Goal: Navigation & Orientation: Find specific page/section

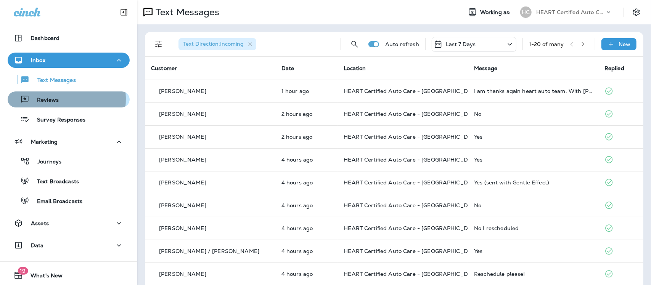
click at [40, 98] on p "Reviews" at bounding box center [43, 100] width 29 height 7
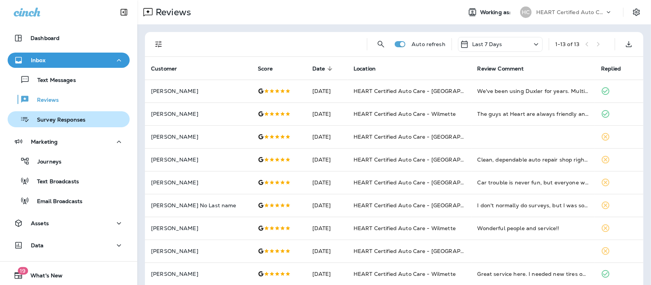
click at [48, 119] on p "Survey Responses" at bounding box center [57, 120] width 56 height 7
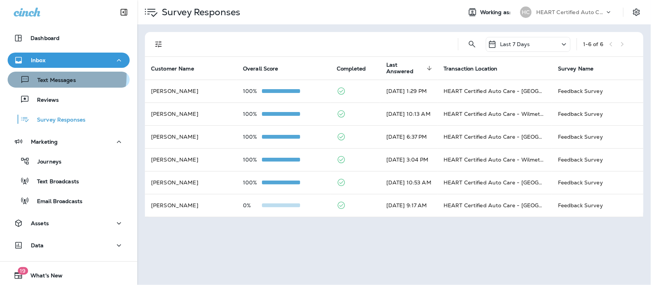
click at [57, 76] on div "Text Messages" at bounding box center [43, 79] width 65 height 11
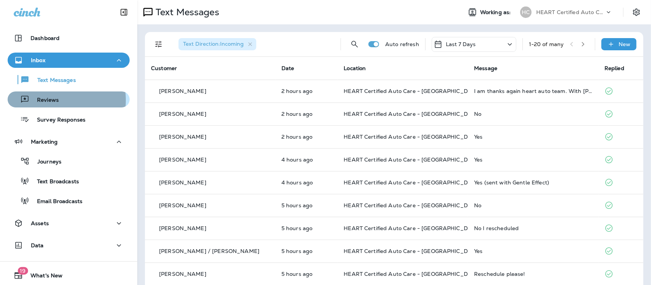
click at [43, 100] on p "Reviews" at bounding box center [43, 100] width 29 height 7
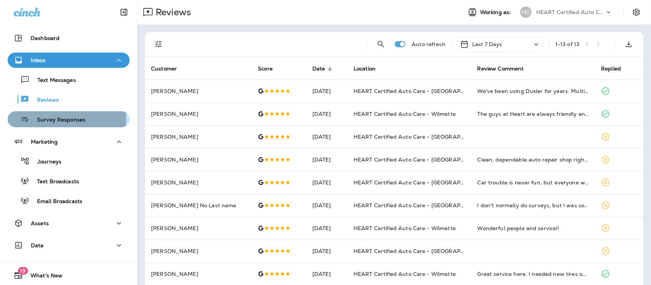
click at [60, 119] on p "Survey Responses" at bounding box center [57, 120] width 56 height 7
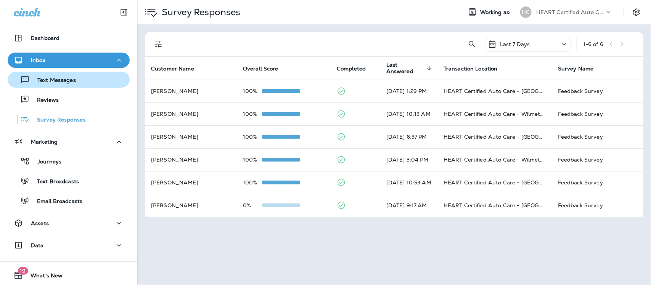
click at [51, 80] on p "Text Messages" at bounding box center [53, 80] width 46 height 7
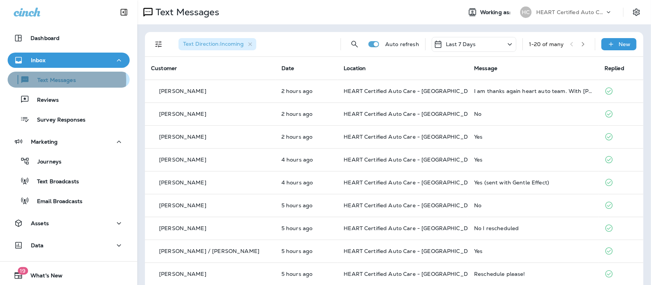
click at [58, 81] on p "Text Messages" at bounding box center [53, 80] width 46 height 7
click at [43, 82] on p "Text Messages" at bounding box center [53, 80] width 46 height 7
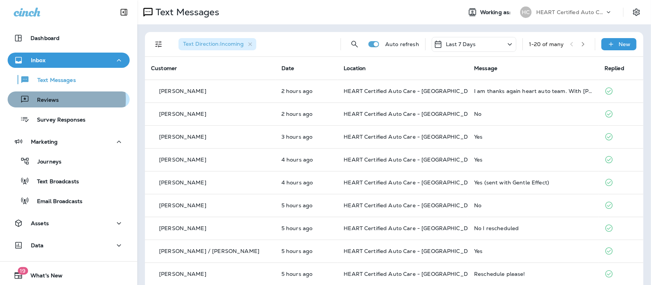
click at [41, 100] on p "Reviews" at bounding box center [43, 100] width 29 height 7
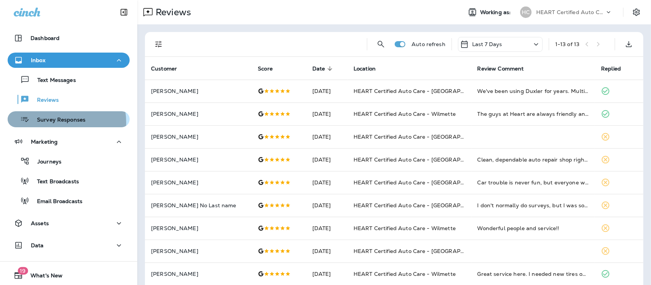
click at [48, 123] on p "Survey Responses" at bounding box center [57, 120] width 56 height 7
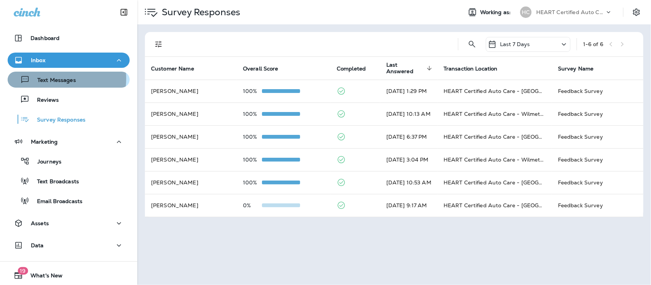
click at [53, 78] on p "Text Messages" at bounding box center [53, 80] width 46 height 7
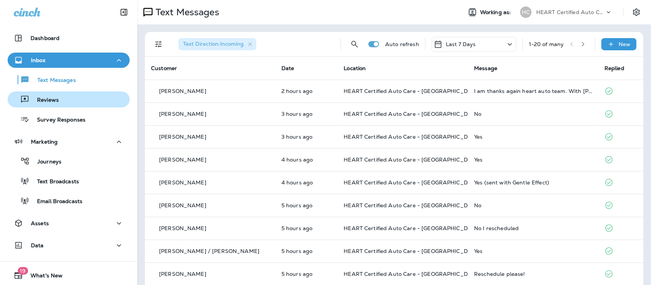
click at [39, 102] on p "Reviews" at bounding box center [43, 100] width 29 height 7
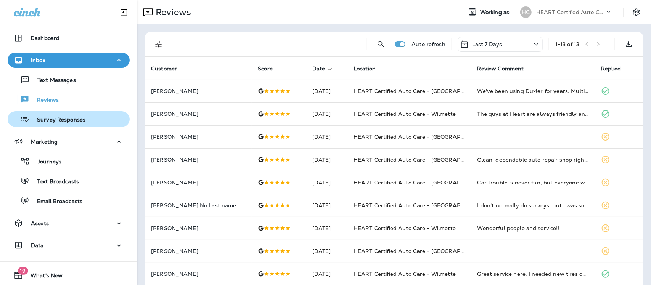
click at [53, 120] on p "Survey Responses" at bounding box center [57, 120] width 56 height 7
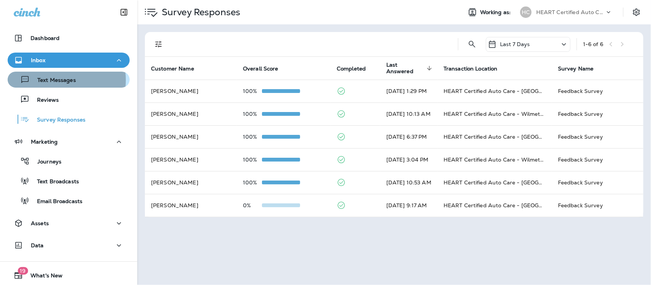
click at [50, 79] on p "Text Messages" at bounding box center [53, 80] width 46 height 7
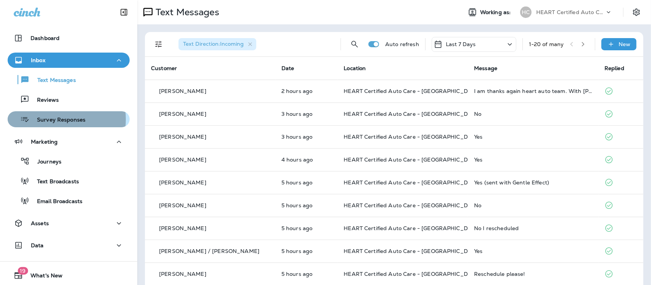
click at [42, 119] on p "Survey Responses" at bounding box center [57, 120] width 56 height 7
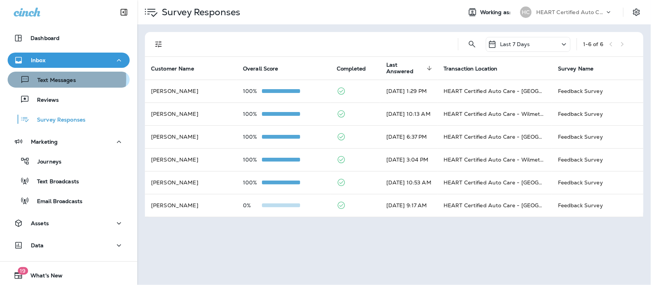
click at [55, 79] on p "Text Messages" at bounding box center [53, 80] width 46 height 7
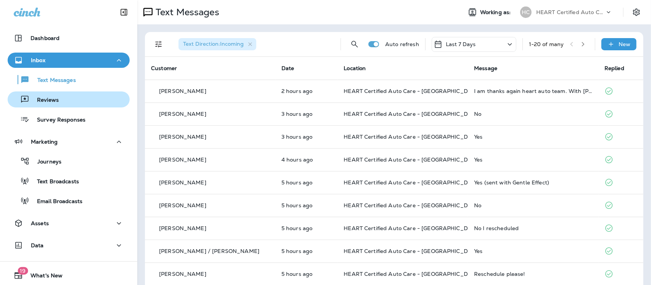
click at [46, 100] on p "Reviews" at bounding box center [43, 100] width 29 height 7
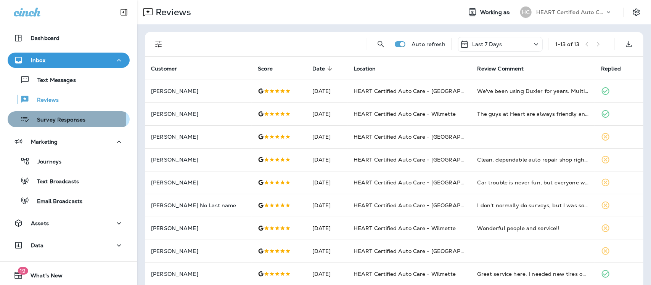
click at [58, 120] on p "Survey Responses" at bounding box center [57, 120] width 56 height 7
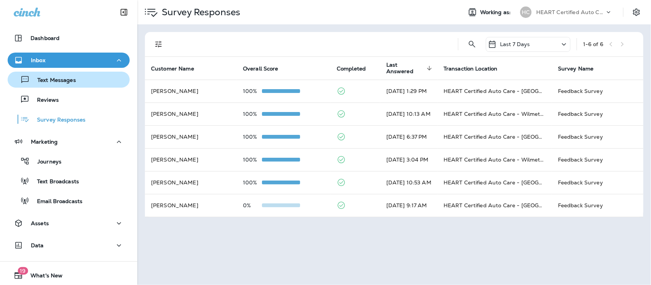
click at [56, 77] on p "Text Messages" at bounding box center [53, 80] width 46 height 7
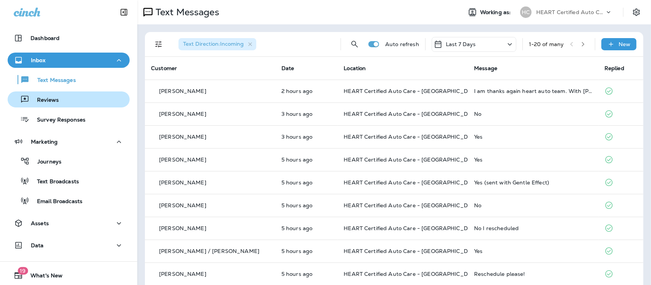
click at [48, 100] on p "Reviews" at bounding box center [43, 100] width 29 height 7
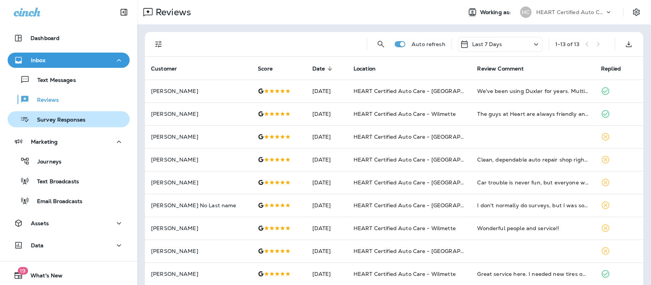
click at [52, 121] on p "Survey Responses" at bounding box center [57, 120] width 56 height 7
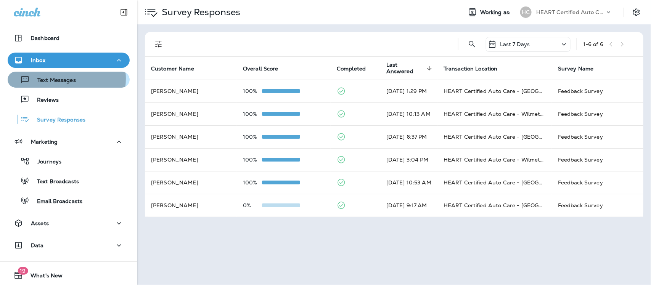
click at [45, 79] on p "Text Messages" at bounding box center [53, 80] width 46 height 7
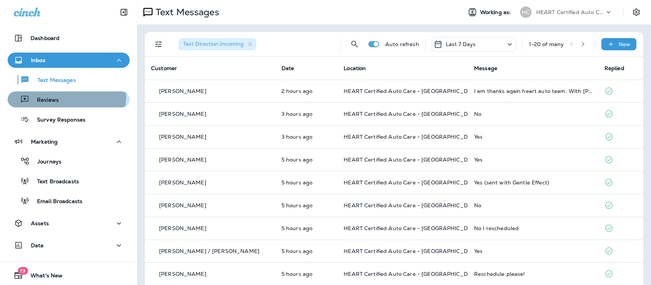
click at [47, 97] on p "Reviews" at bounding box center [43, 100] width 29 height 7
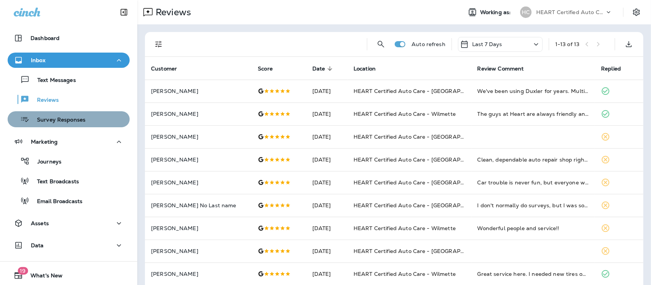
click at [71, 119] on p "Survey Responses" at bounding box center [57, 120] width 56 height 7
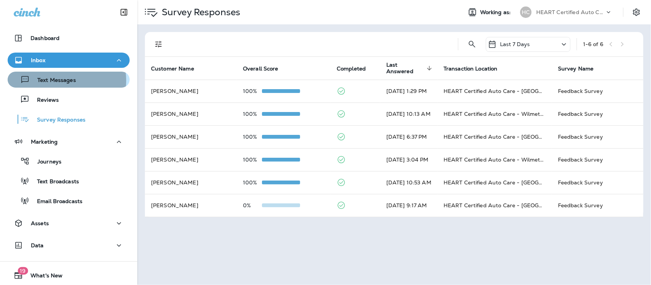
click at [62, 81] on p "Text Messages" at bounding box center [53, 80] width 46 height 7
